Goal: Find specific page/section: Find specific page/section

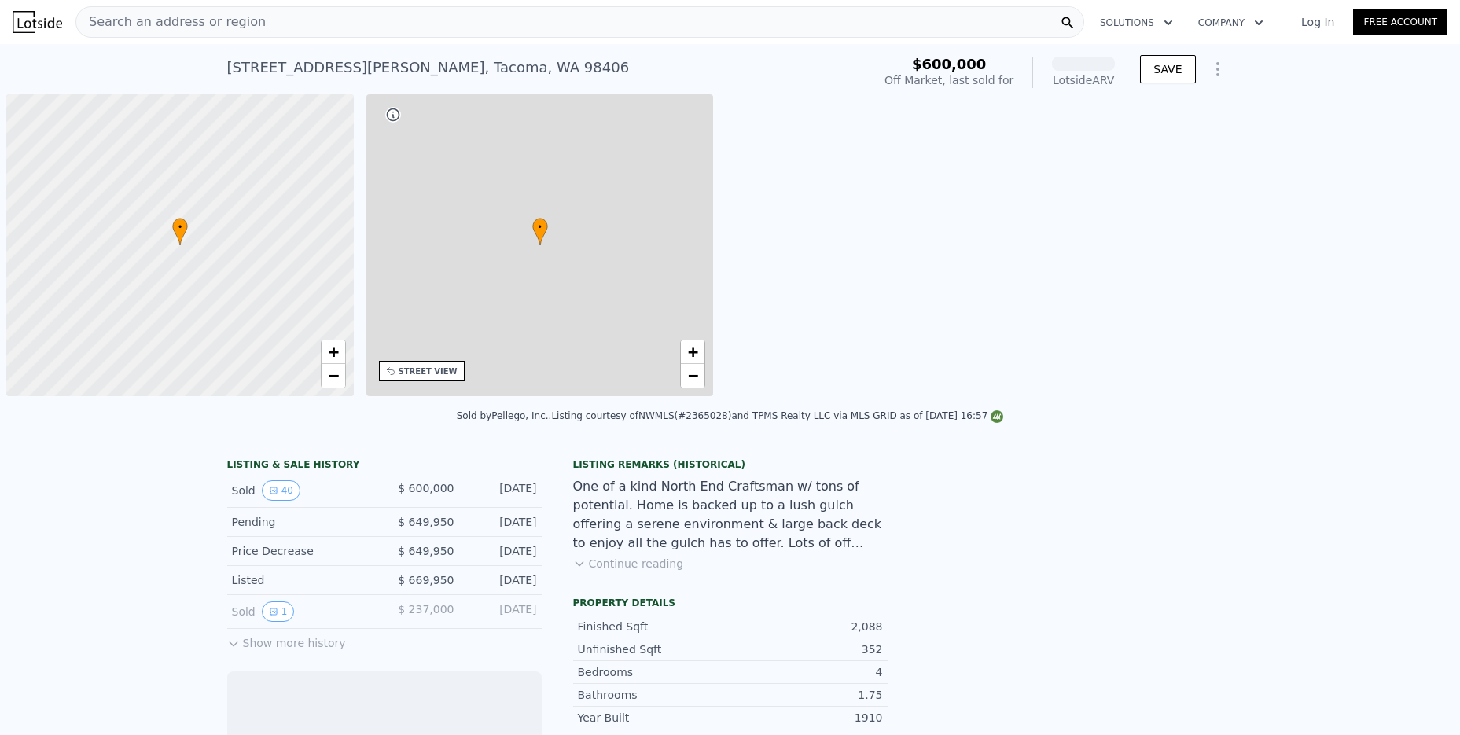
scroll to position [0, 6]
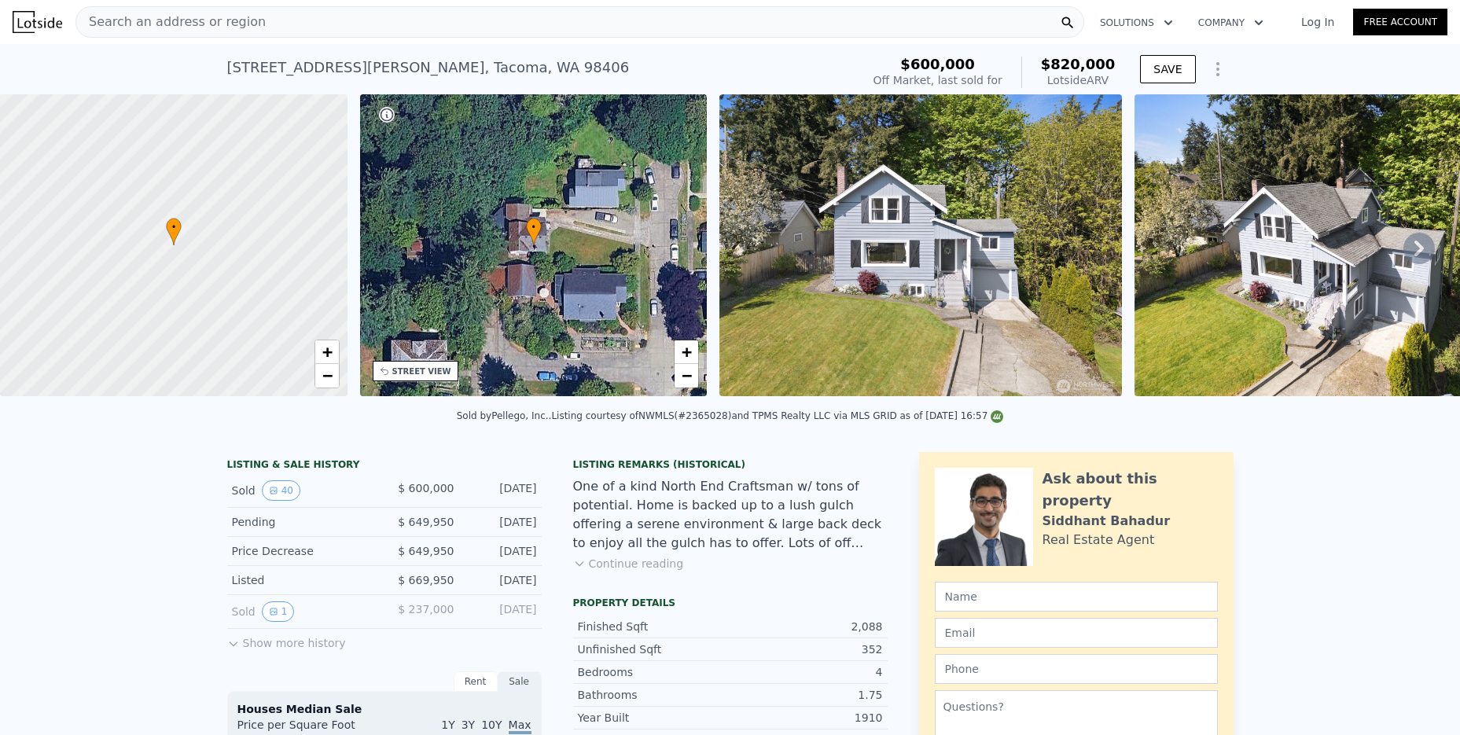
click at [1319, 18] on link "Log In" at bounding box center [1317, 22] width 71 height 16
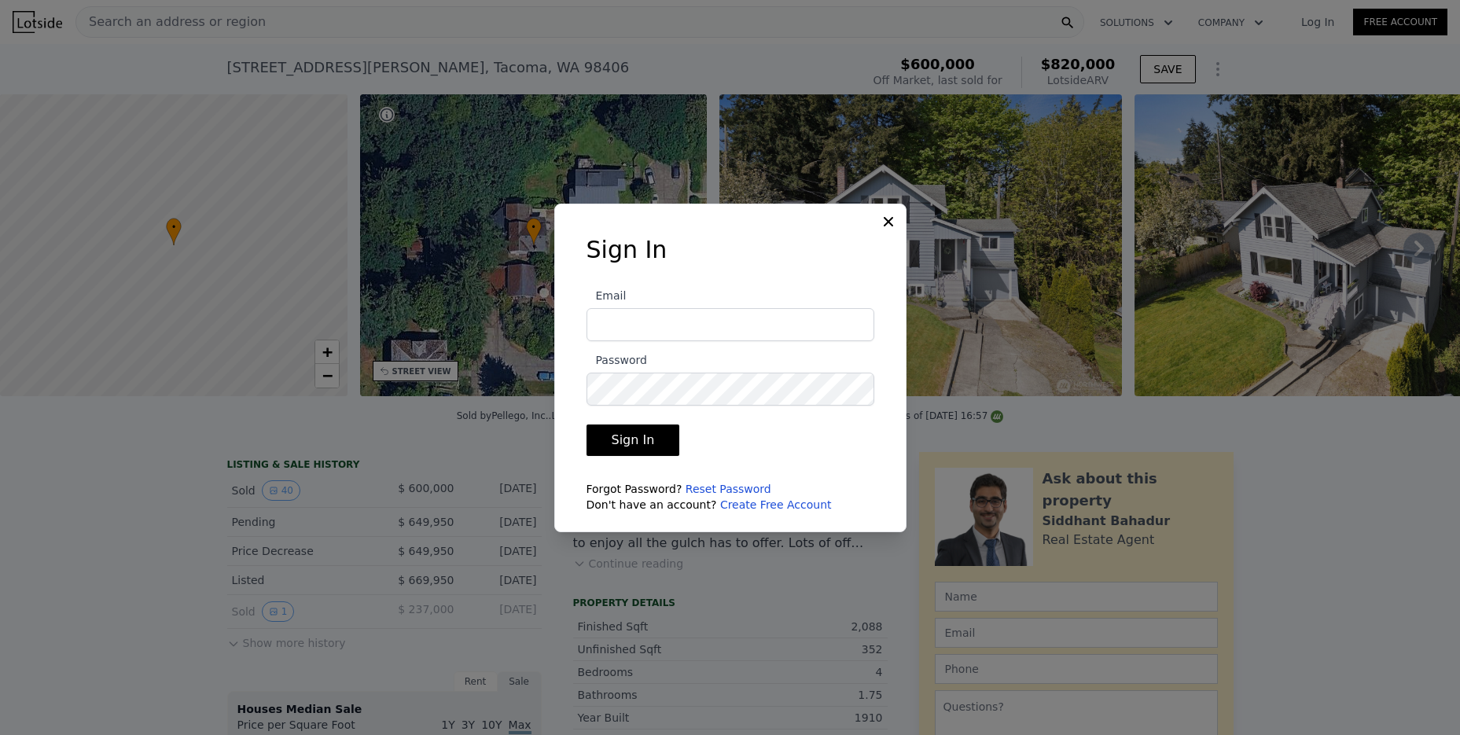
type input "[EMAIL_ADDRESS][DOMAIN_NAME]"
click at [620, 434] on button "Sign In" at bounding box center [633, 439] width 94 height 31
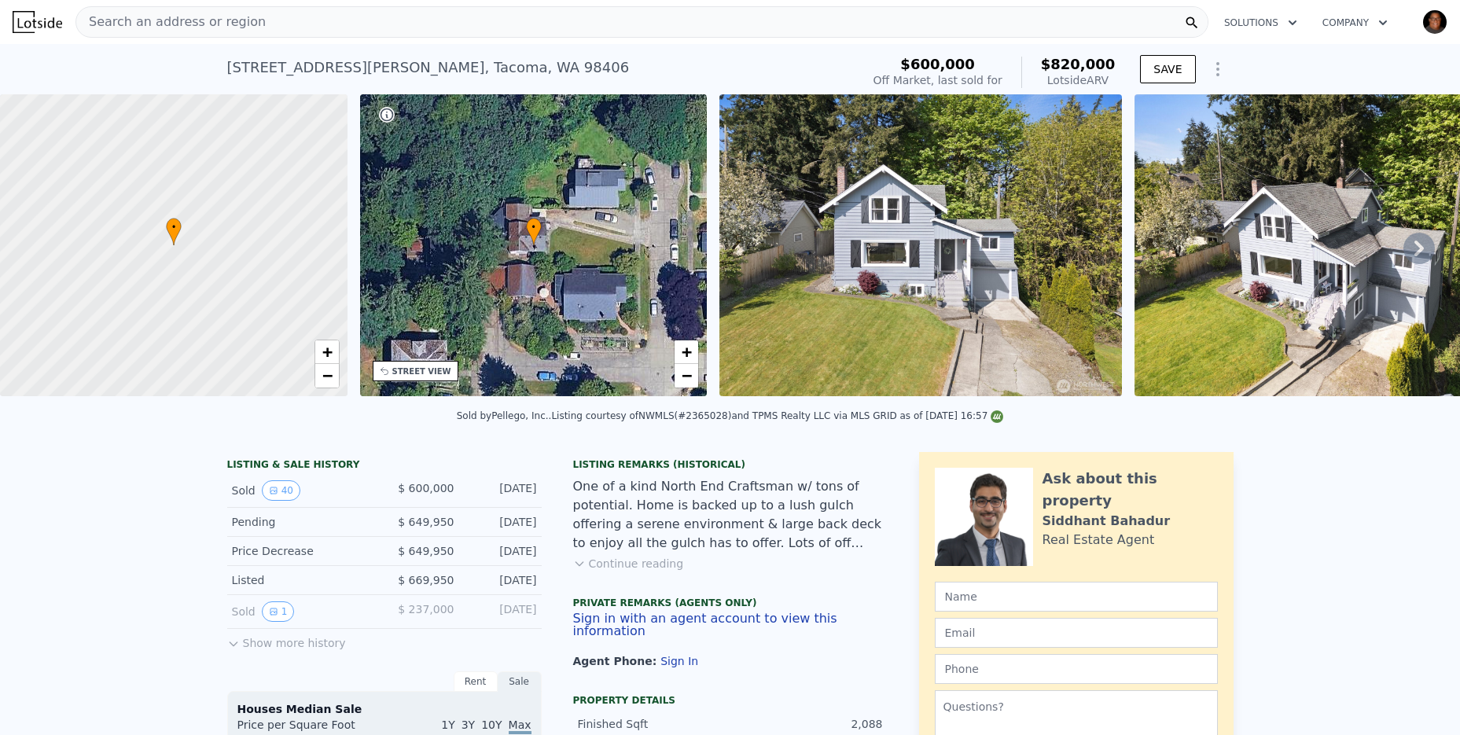
click at [214, 19] on span "Search an address or region" at bounding box center [170, 22] width 189 height 19
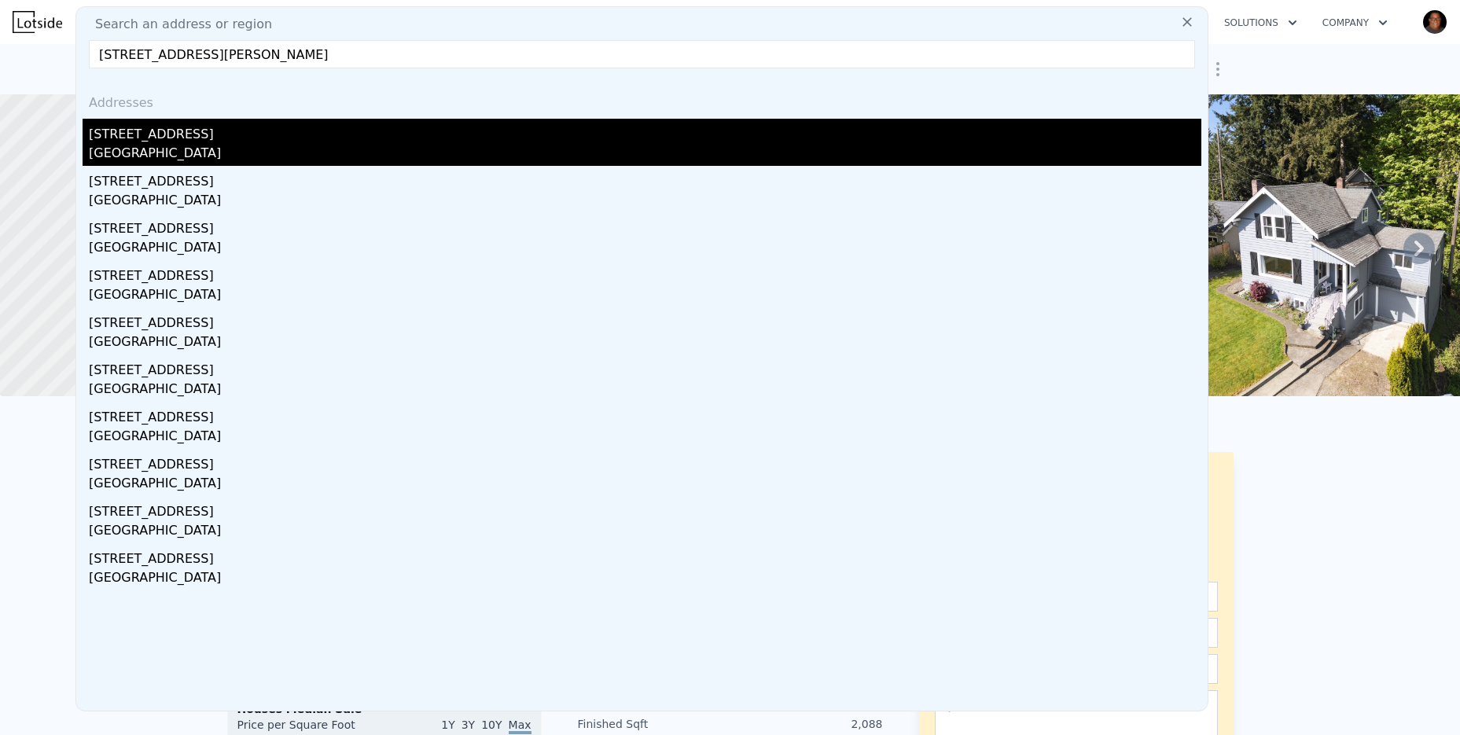
type input "[STREET_ADDRESS][PERSON_NAME]"
click at [162, 141] on div "[STREET_ADDRESS]" at bounding box center [645, 131] width 1112 height 25
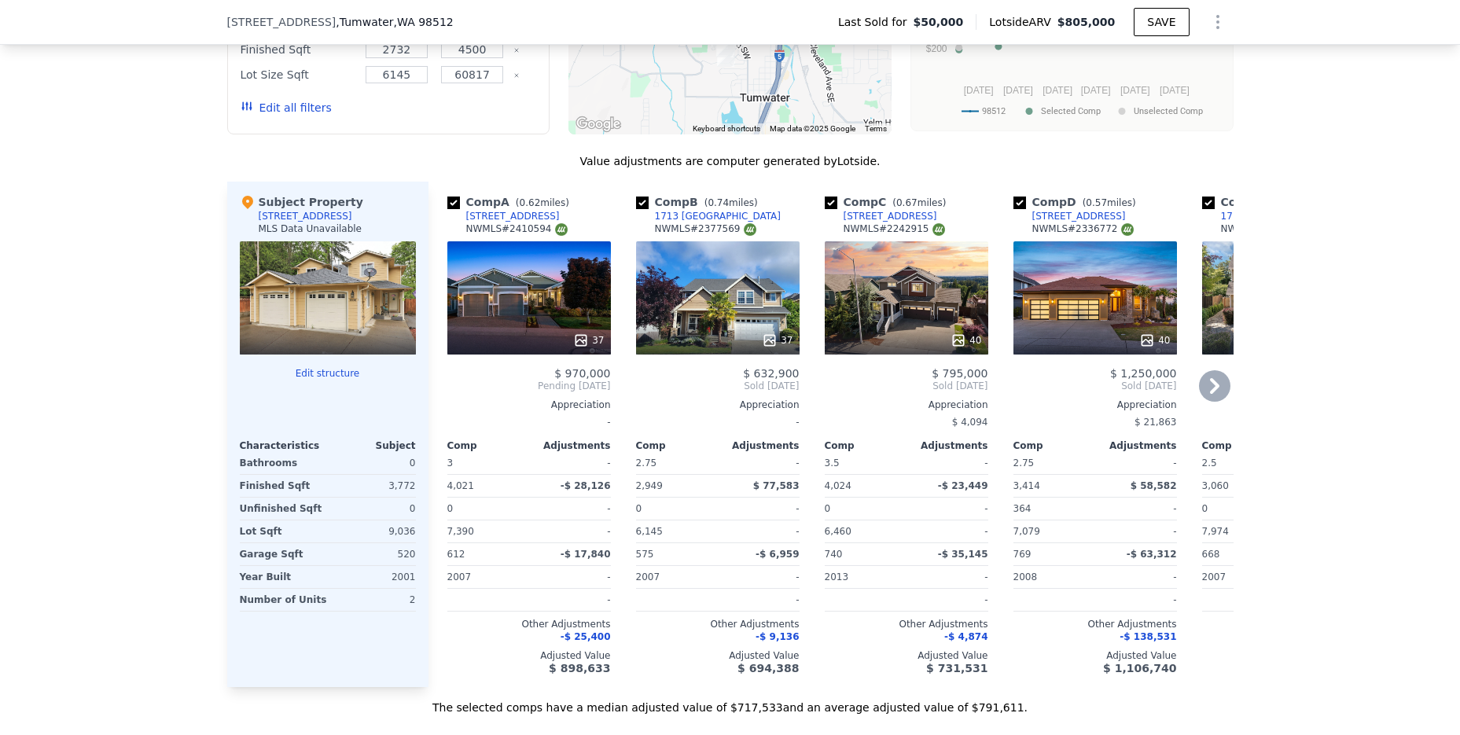
scroll to position [1645, 0]
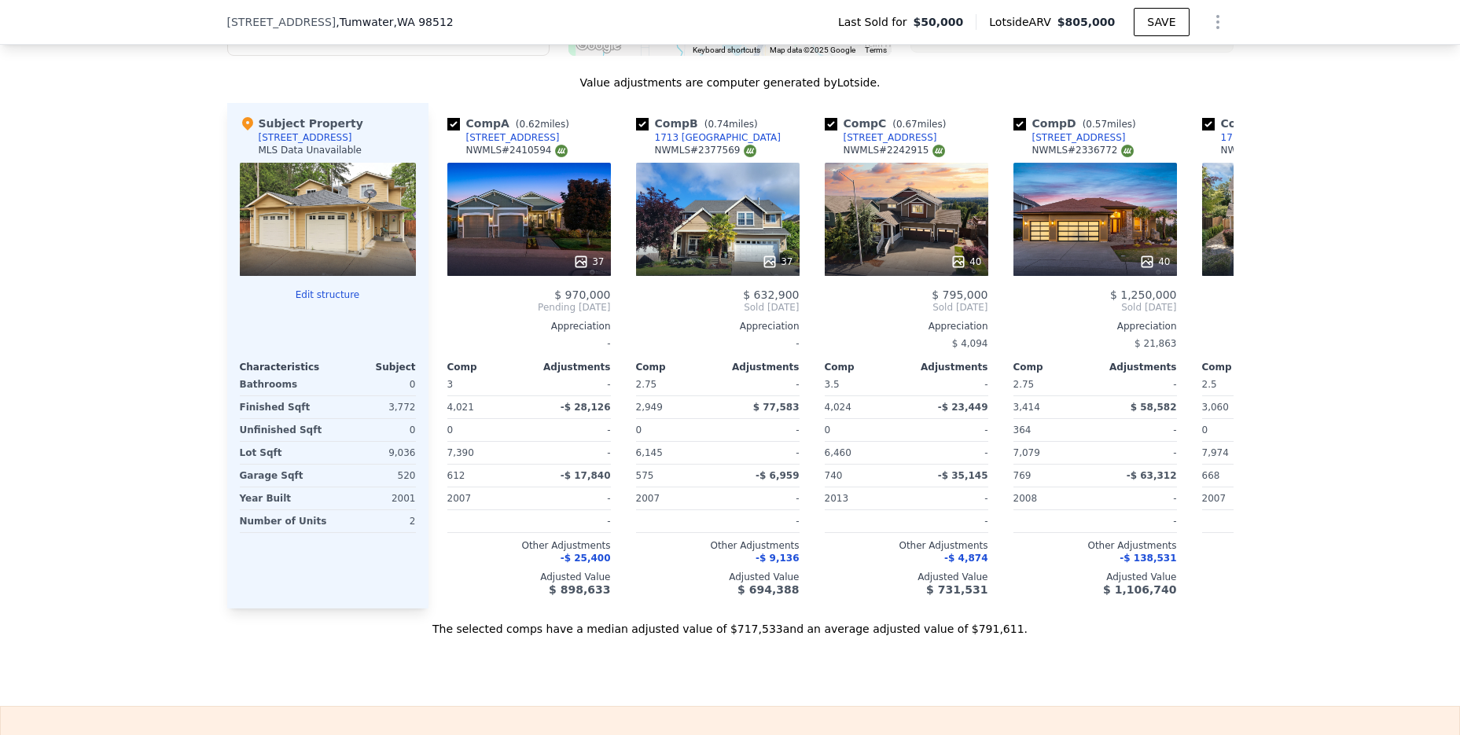
click at [331, 258] on div at bounding box center [328, 219] width 176 height 113
click at [314, 264] on div at bounding box center [328, 262] width 176 height 28
click at [1209, 323] on icon at bounding box center [1214, 307] width 31 height 31
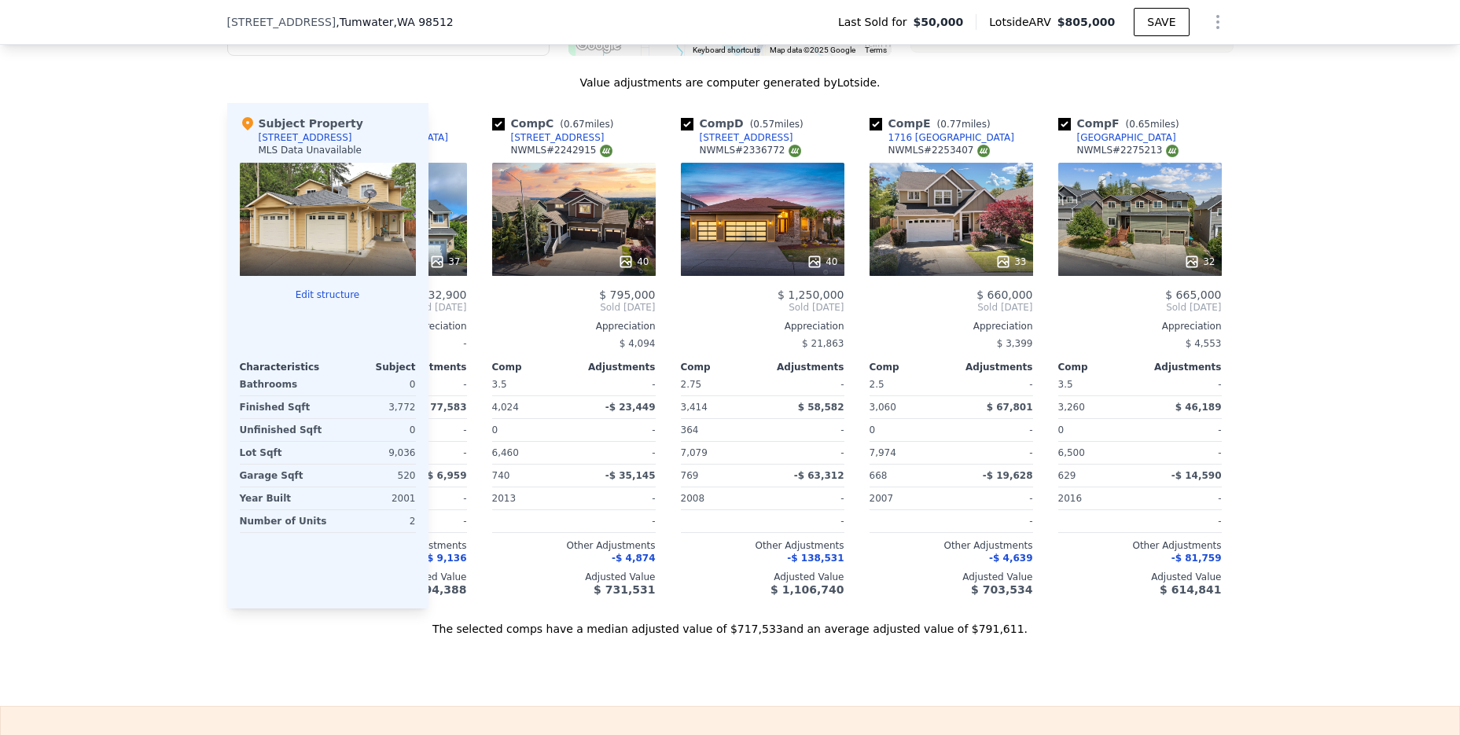
scroll to position [0, 256]
